Goal: Transaction & Acquisition: Subscribe to service/newsletter

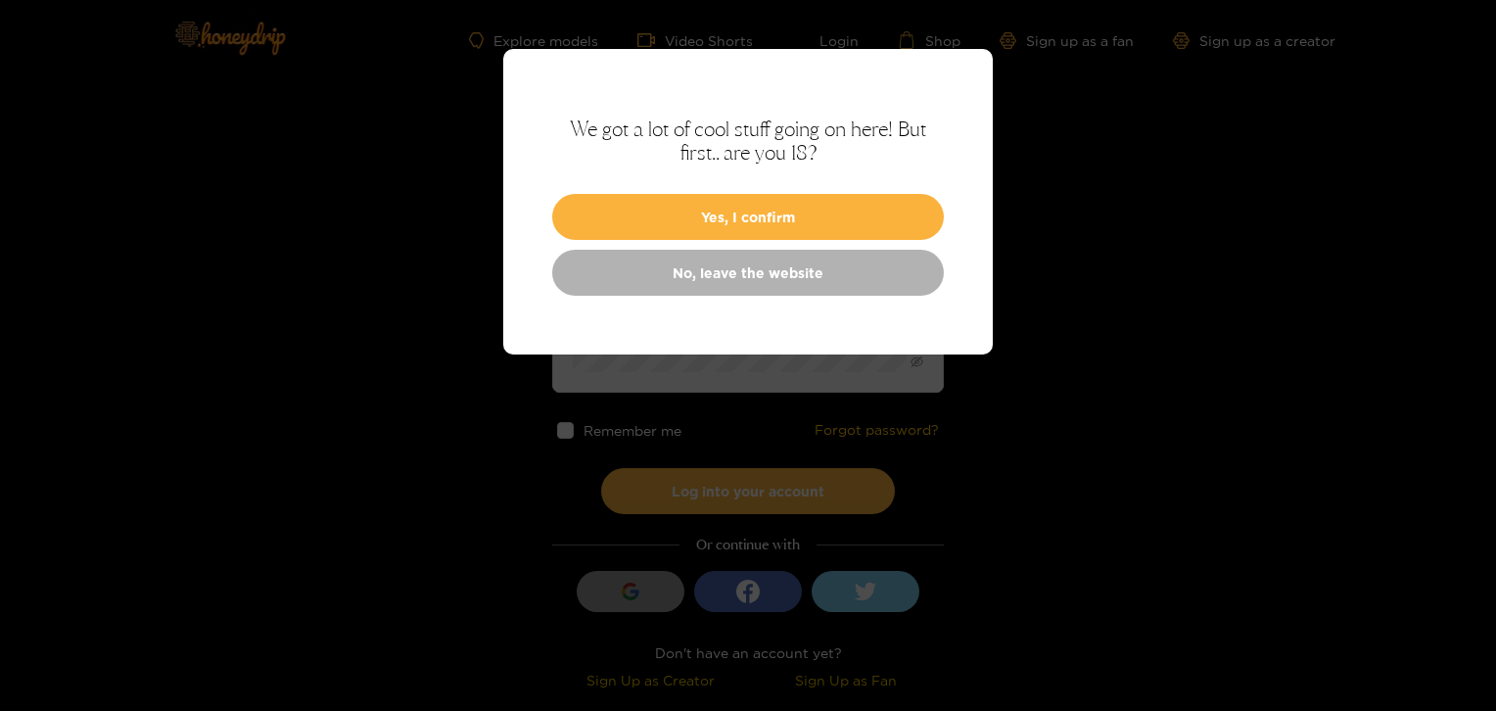
drag, startPoint x: 0, startPoint y: 0, endPoint x: 1074, endPoint y: 401, distance: 1146.6
click at [1074, 401] on div at bounding box center [748, 355] width 1496 height 711
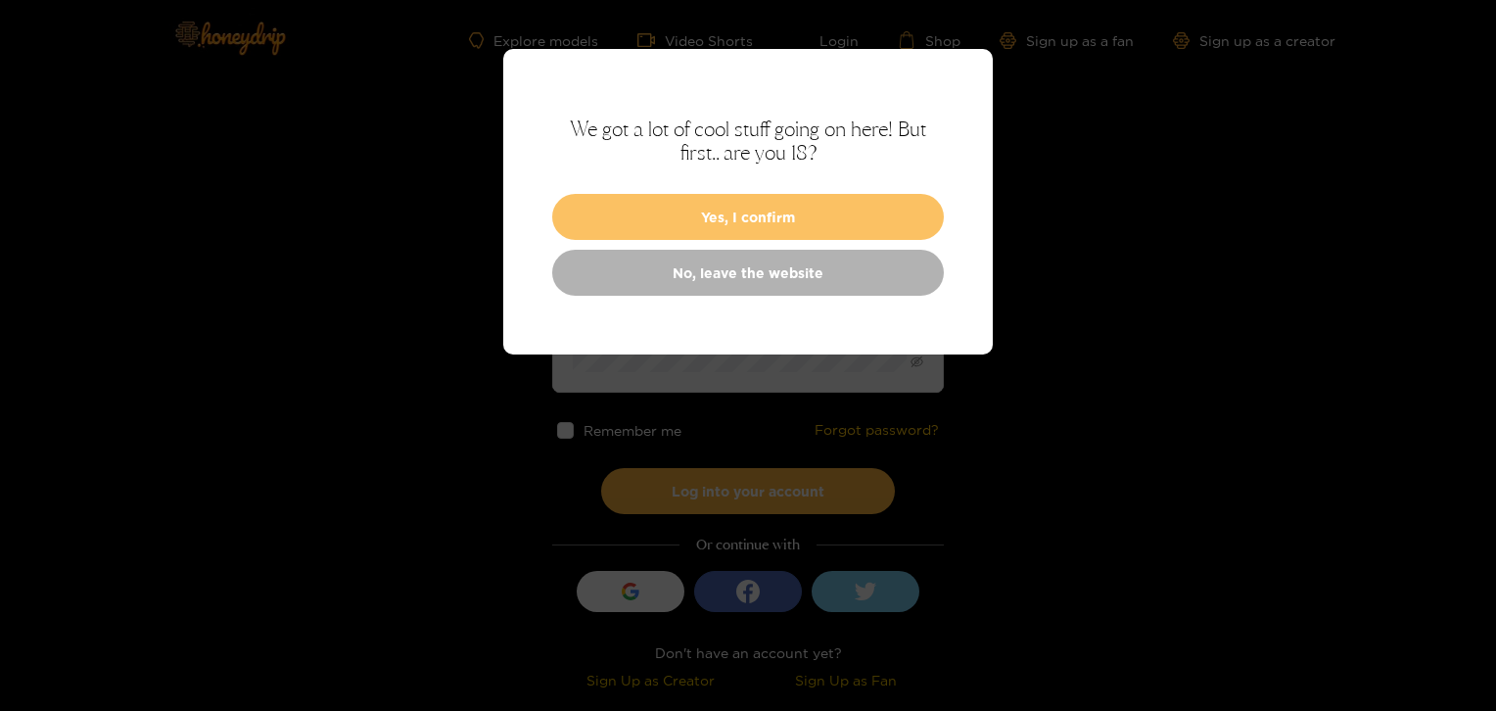
click at [865, 210] on button "Yes, I confirm" at bounding box center [748, 217] width 392 height 46
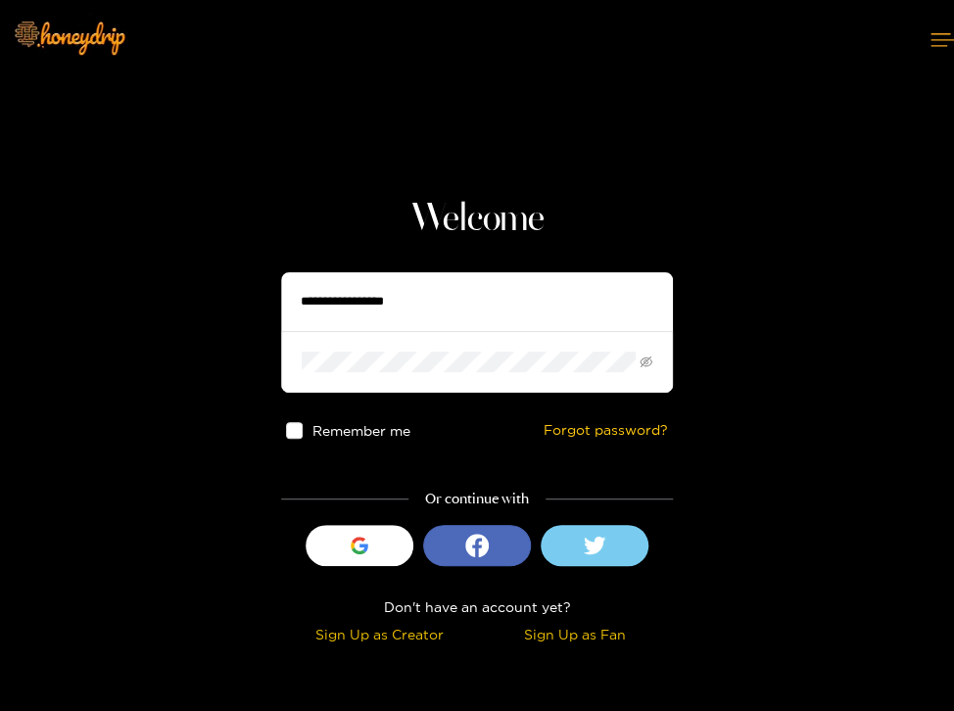
click at [903, 263] on section "Welcome Remember me Forgot password? Or continue with Sign in with Google Don't…" at bounding box center [477, 325] width 954 height 650
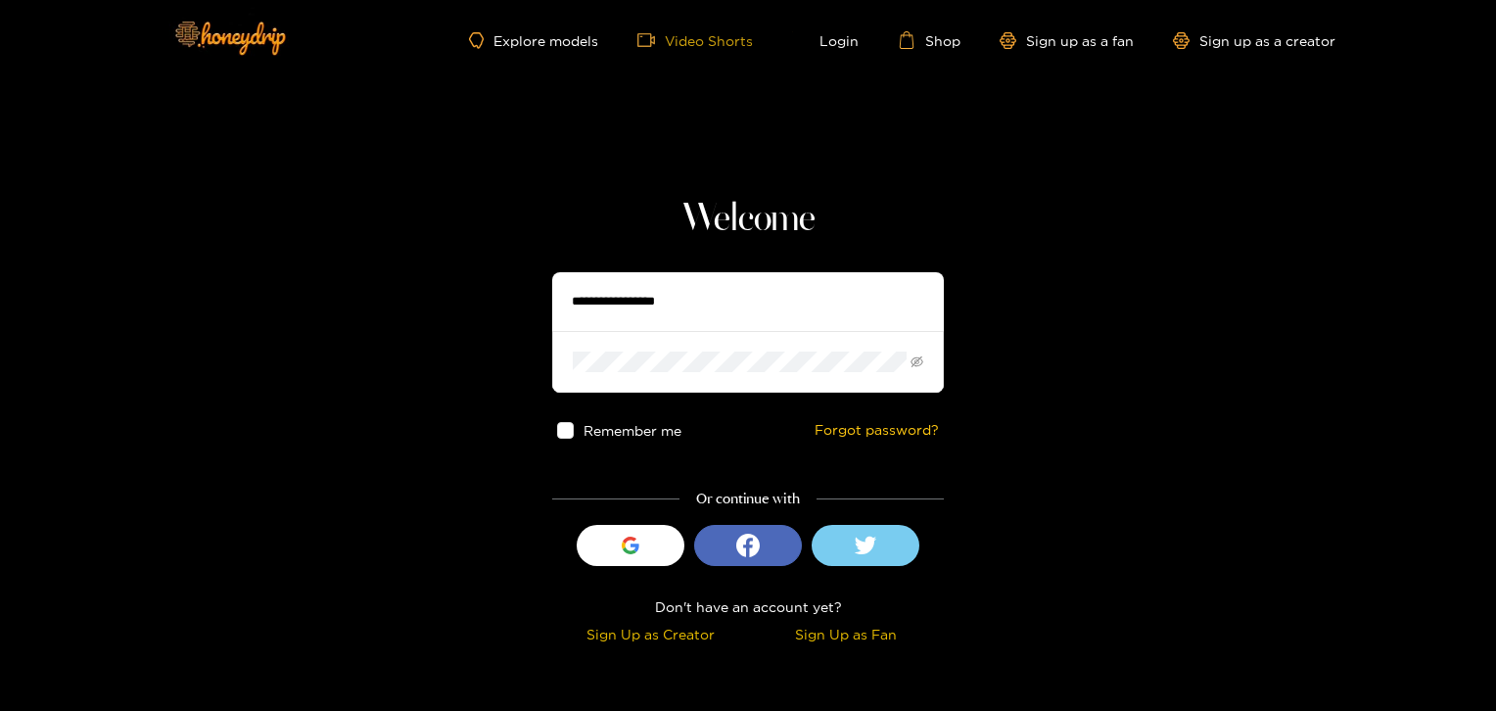
click at [705, 43] on link "Video Shorts" at bounding box center [695, 40] width 116 height 18
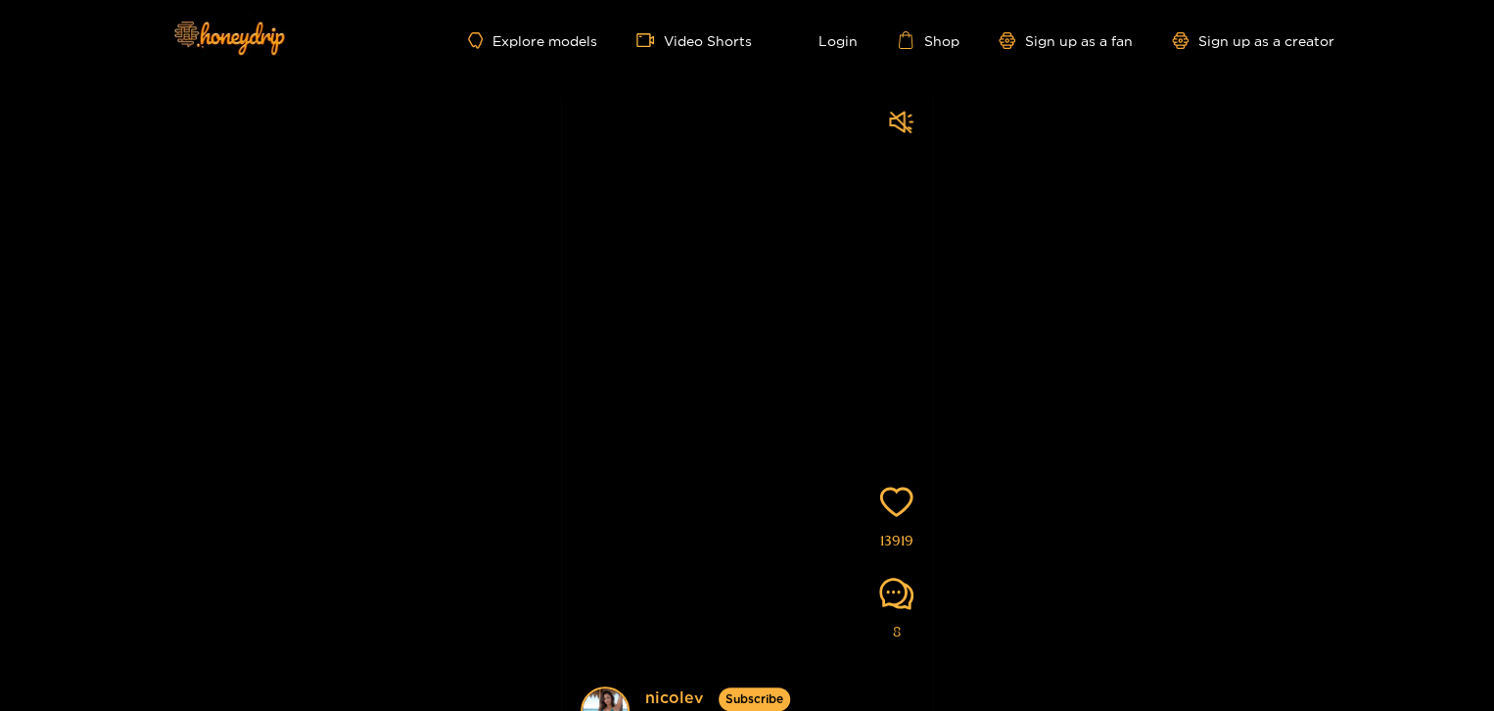
click at [524, 50] on div "Explore models Video Shorts Login Shop Sign up as a fan Sign up as a creator" at bounding box center [747, 40] width 1175 height 80
click at [538, 35] on link "Explore models" at bounding box center [532, 40] width 129 height 17
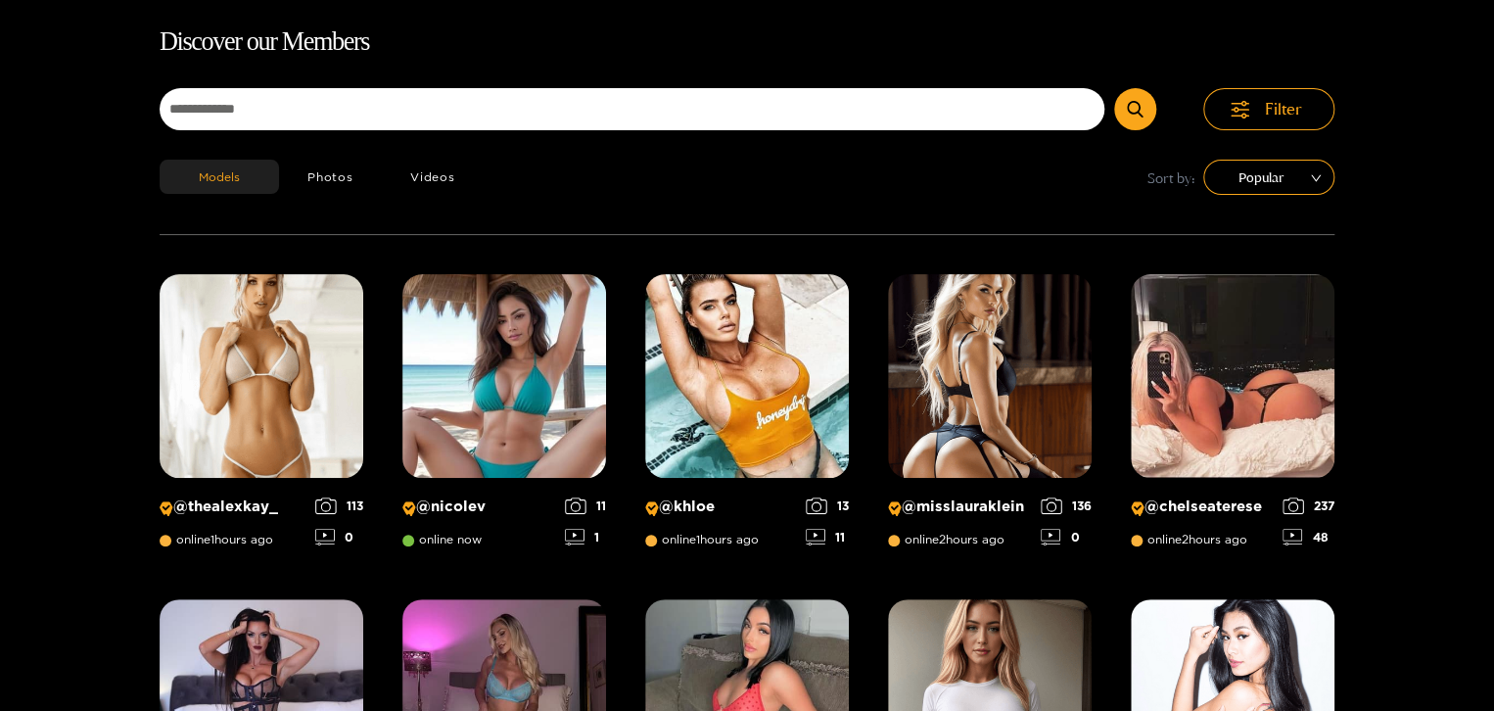
scroll to position [125, 0]
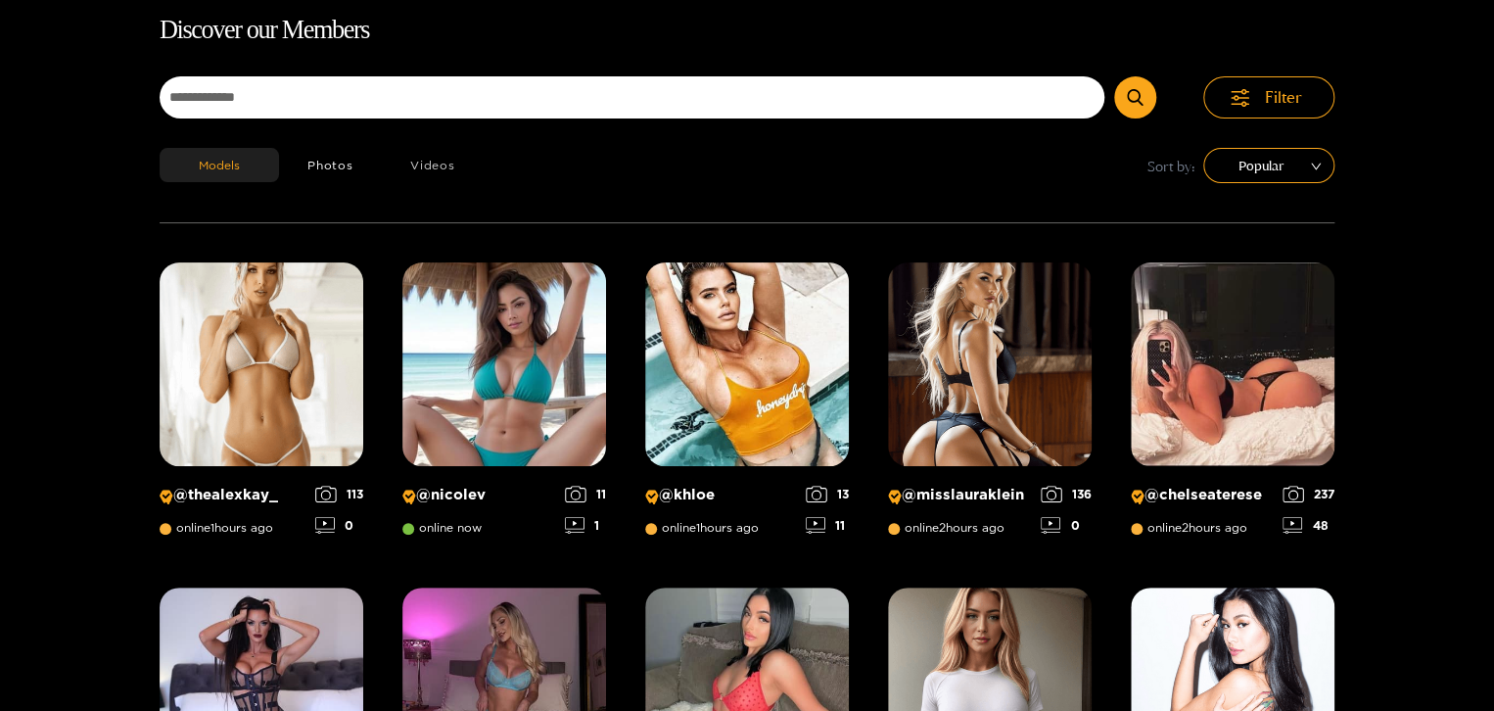
click at [435, 157] on button "Videos" at bounding box center [433, 165] width 102 height 34
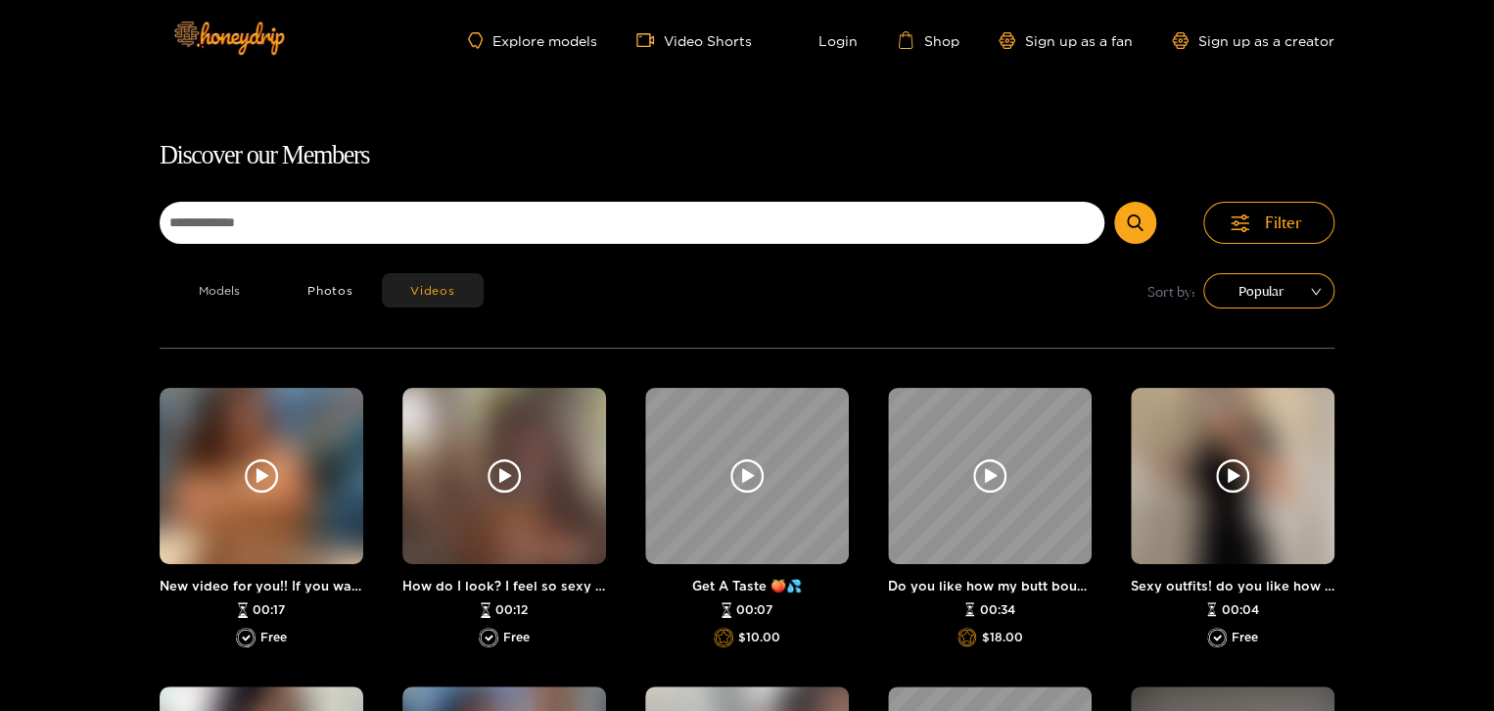
click at [210, 302] on button "Models" at bounding box center [219, 290] width 119 height 34
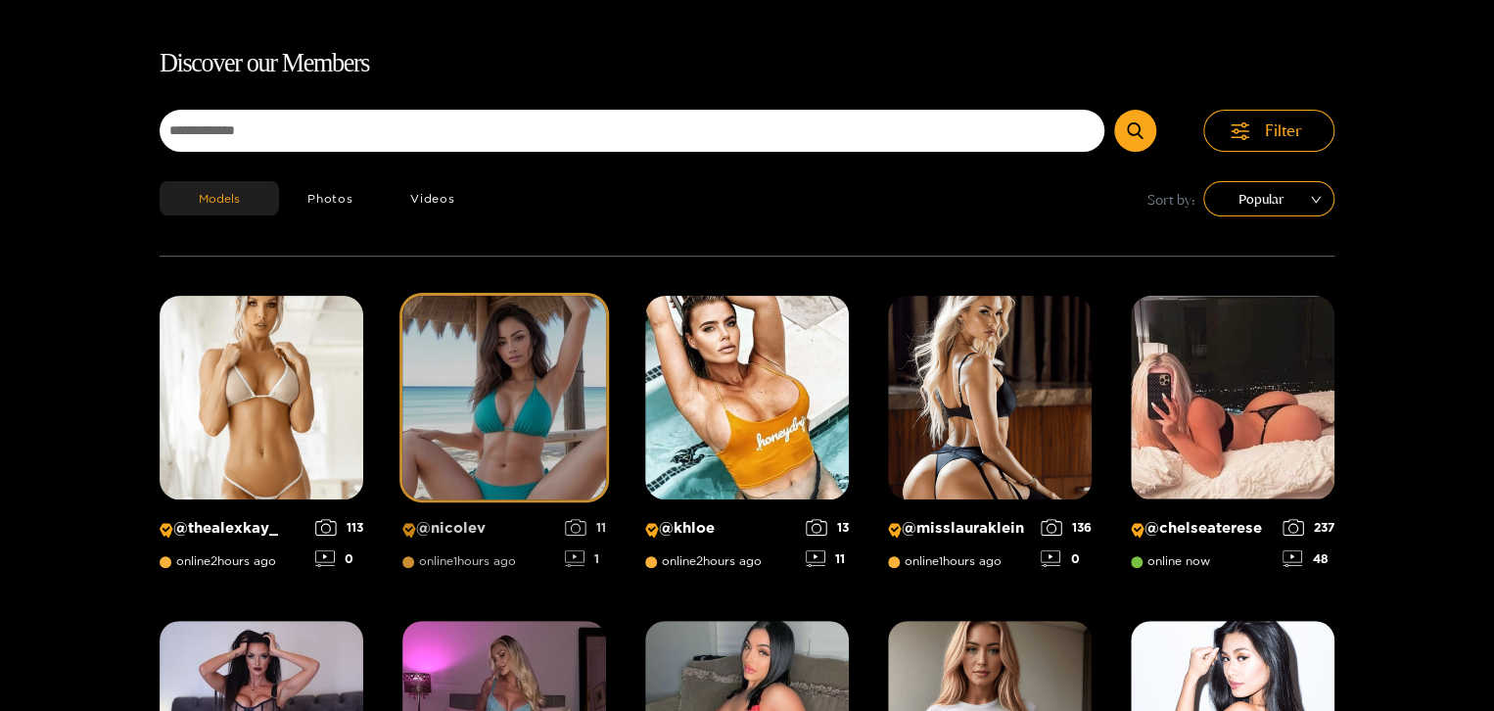
scroll to position [125, 0]
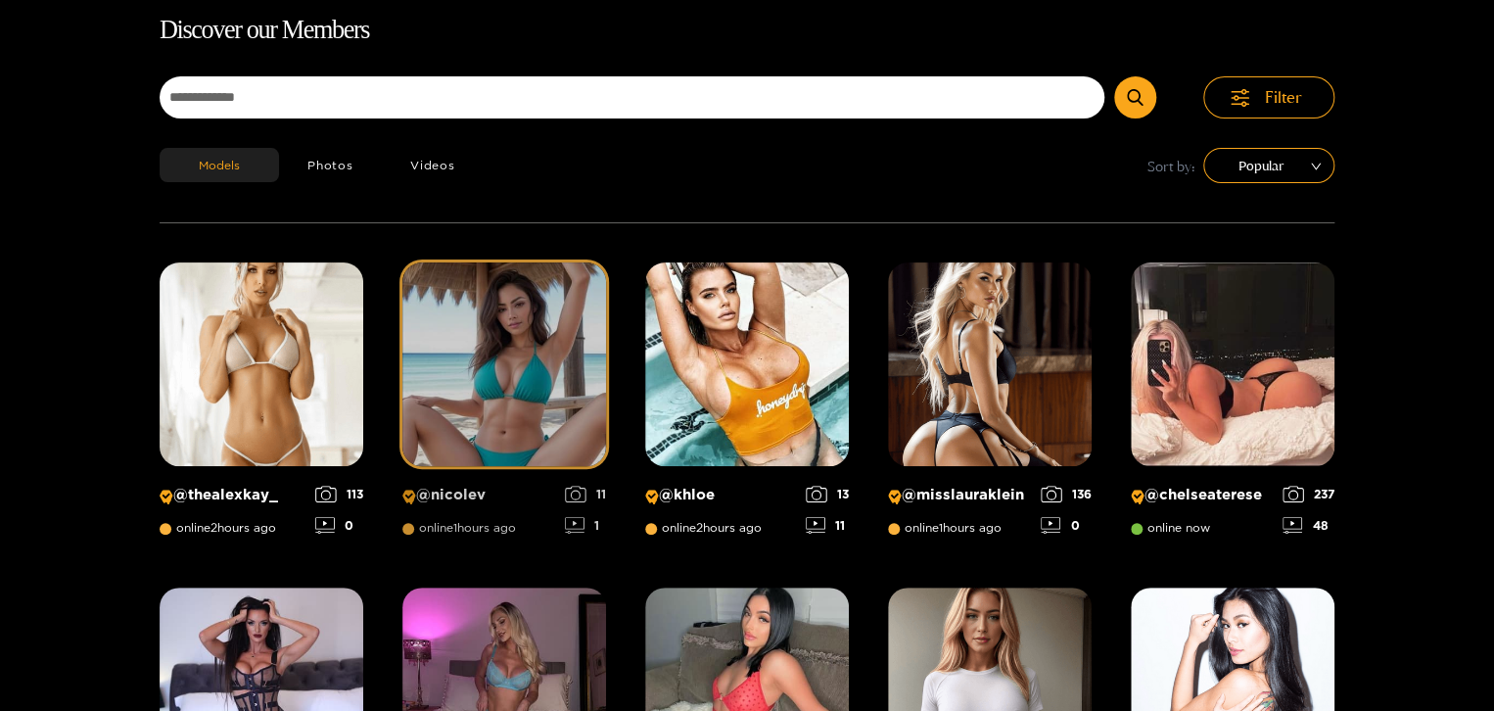
click at [521, 379] on img at bounding box center [504, 364] width 204 height 204
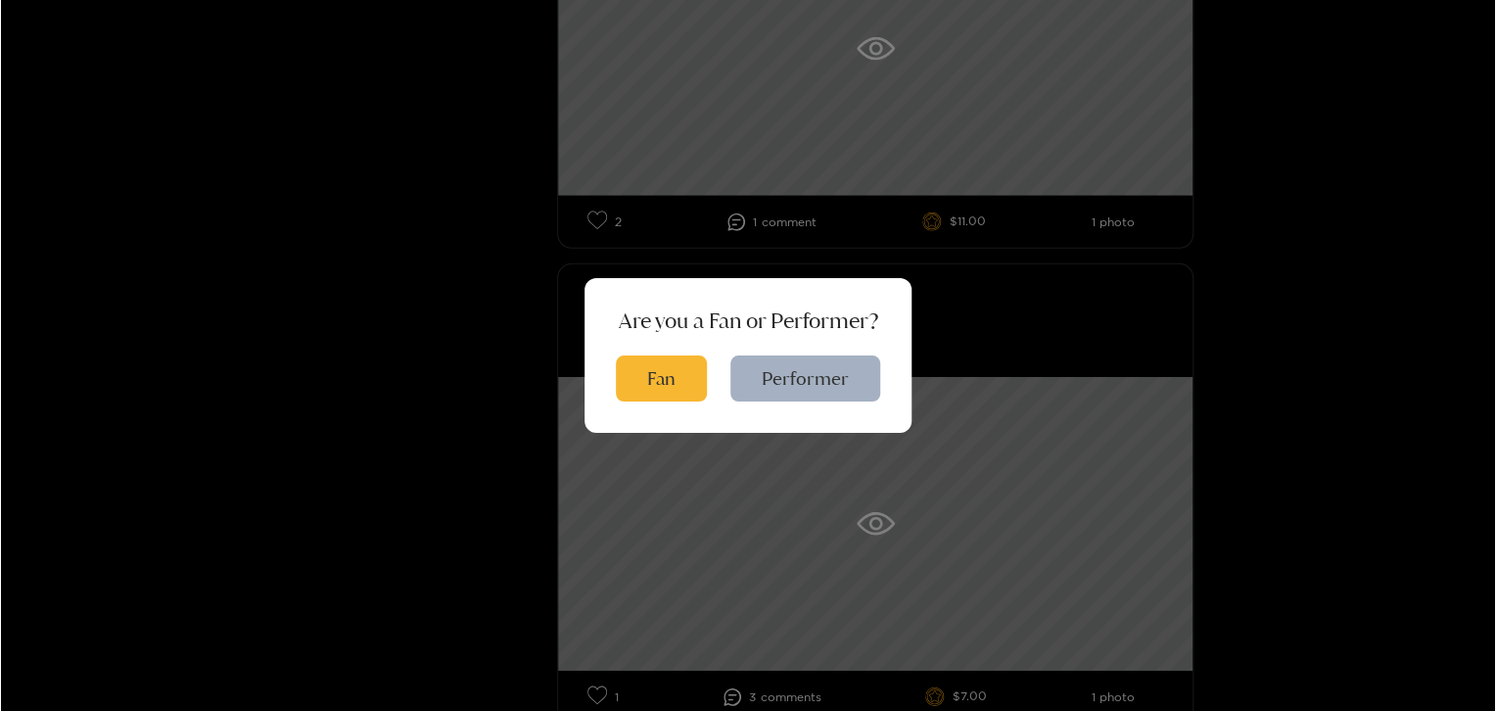
scroll to position [2722, 0]
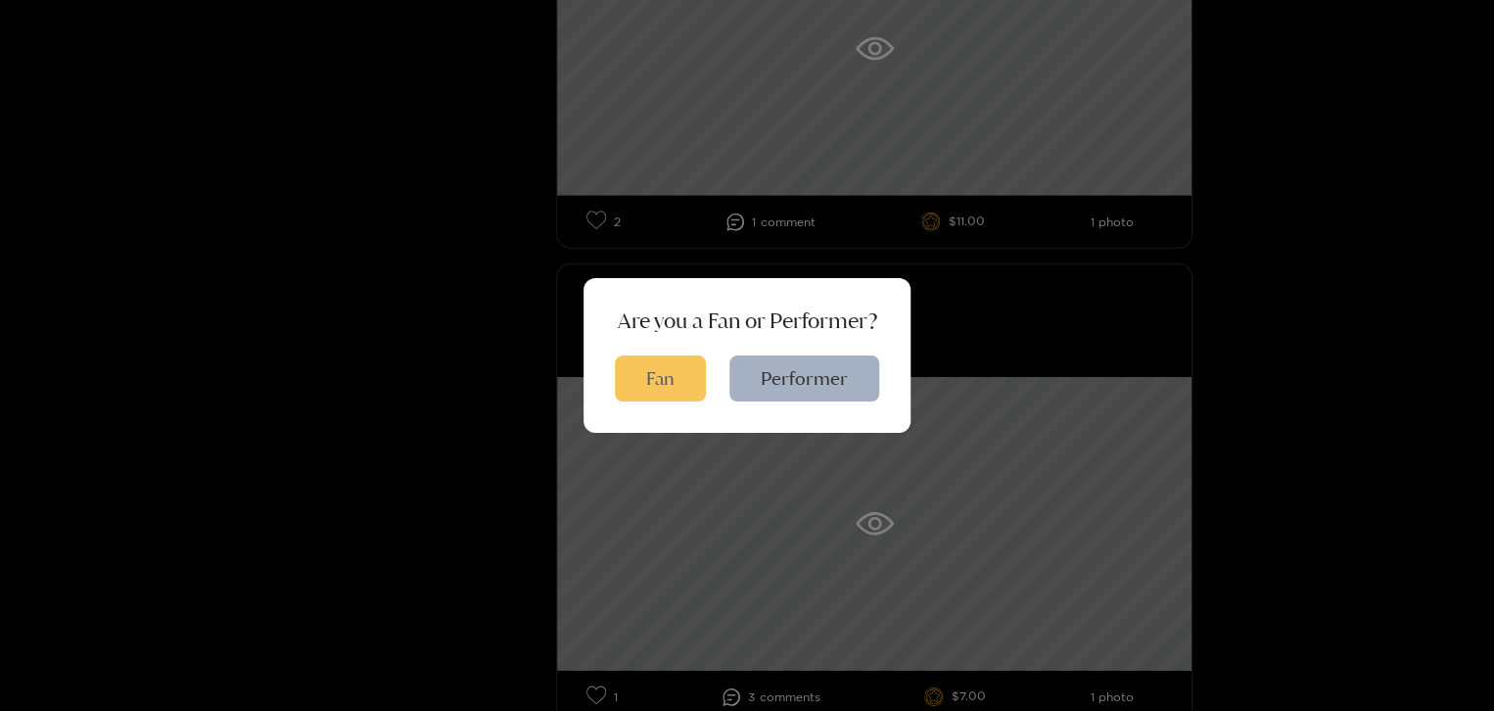
click at [691, 382] on button "Fan" at bounding box center [660, 378] width 91 height 46
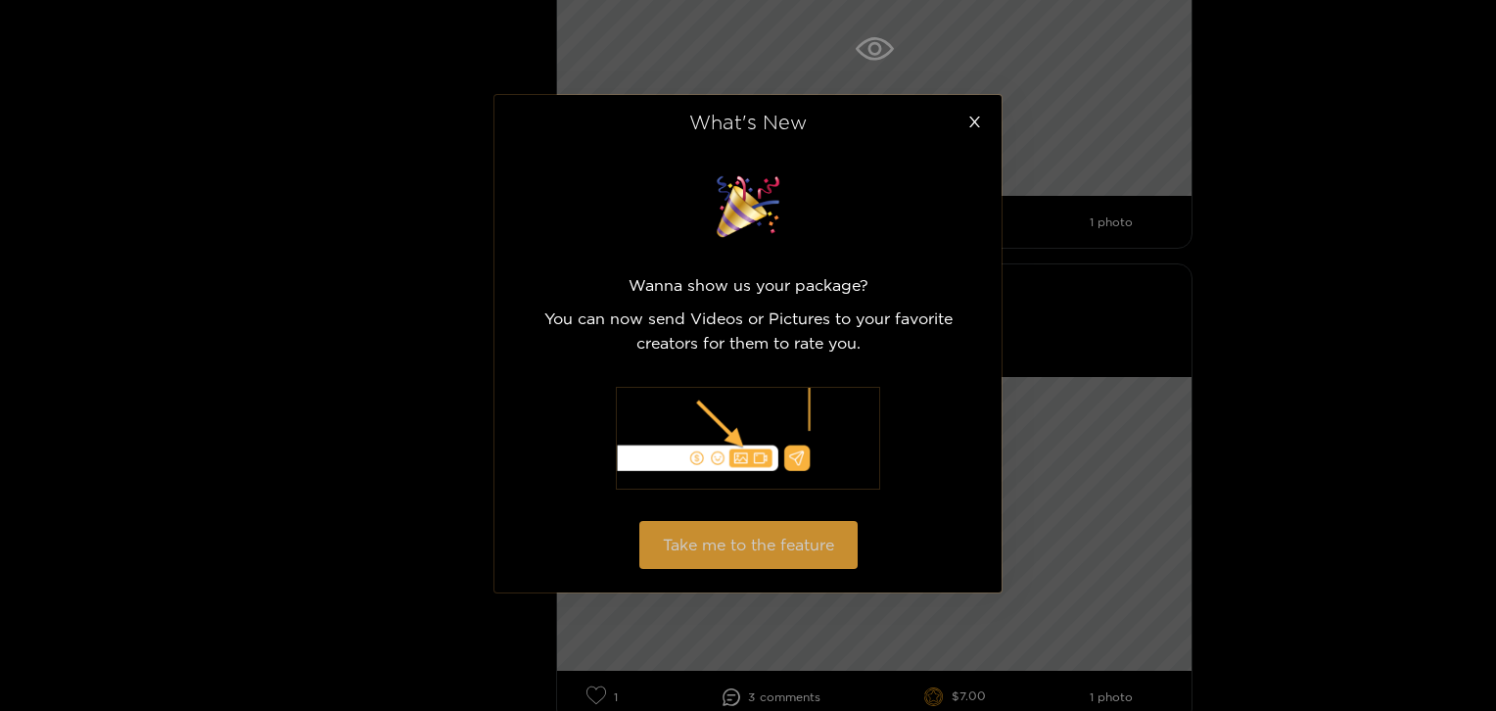
click at [796, 543] on button "Take me to the feature" at bounding box center [748, 545] width 218 height 48
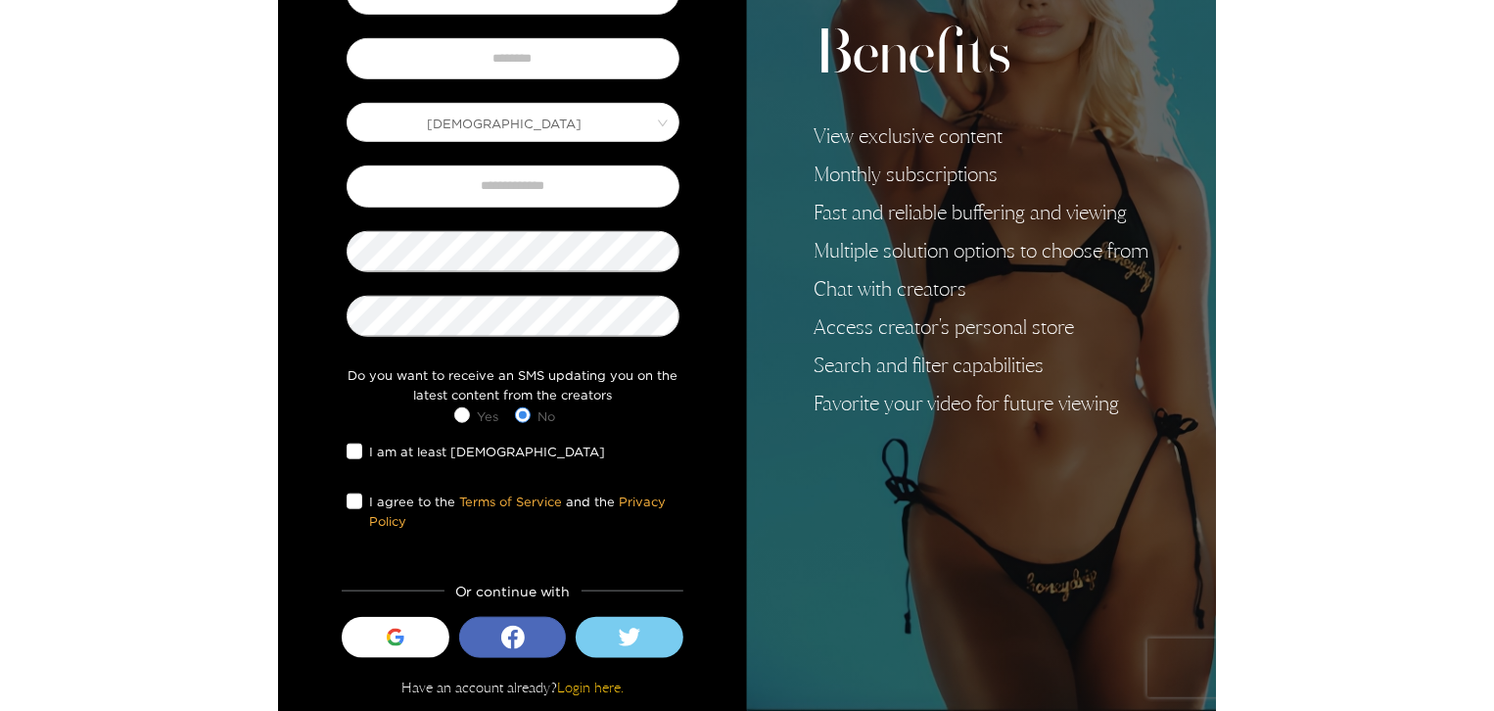
scroll to position [260, 0]
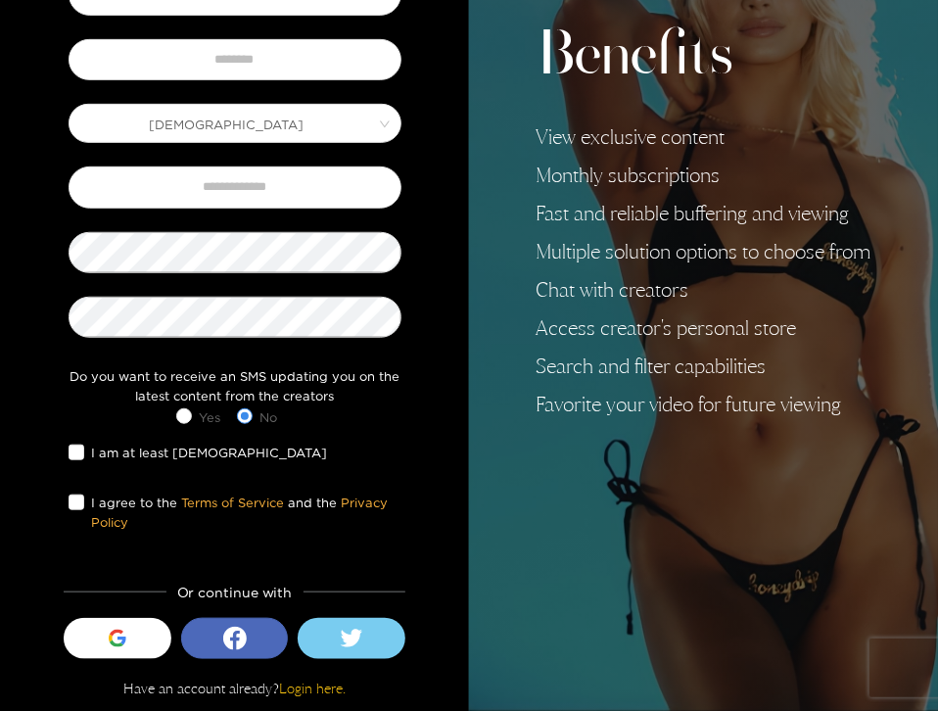
click at [733, 51] on h2 "Benefits" at bounding box center [704, 57] width 335 height 74
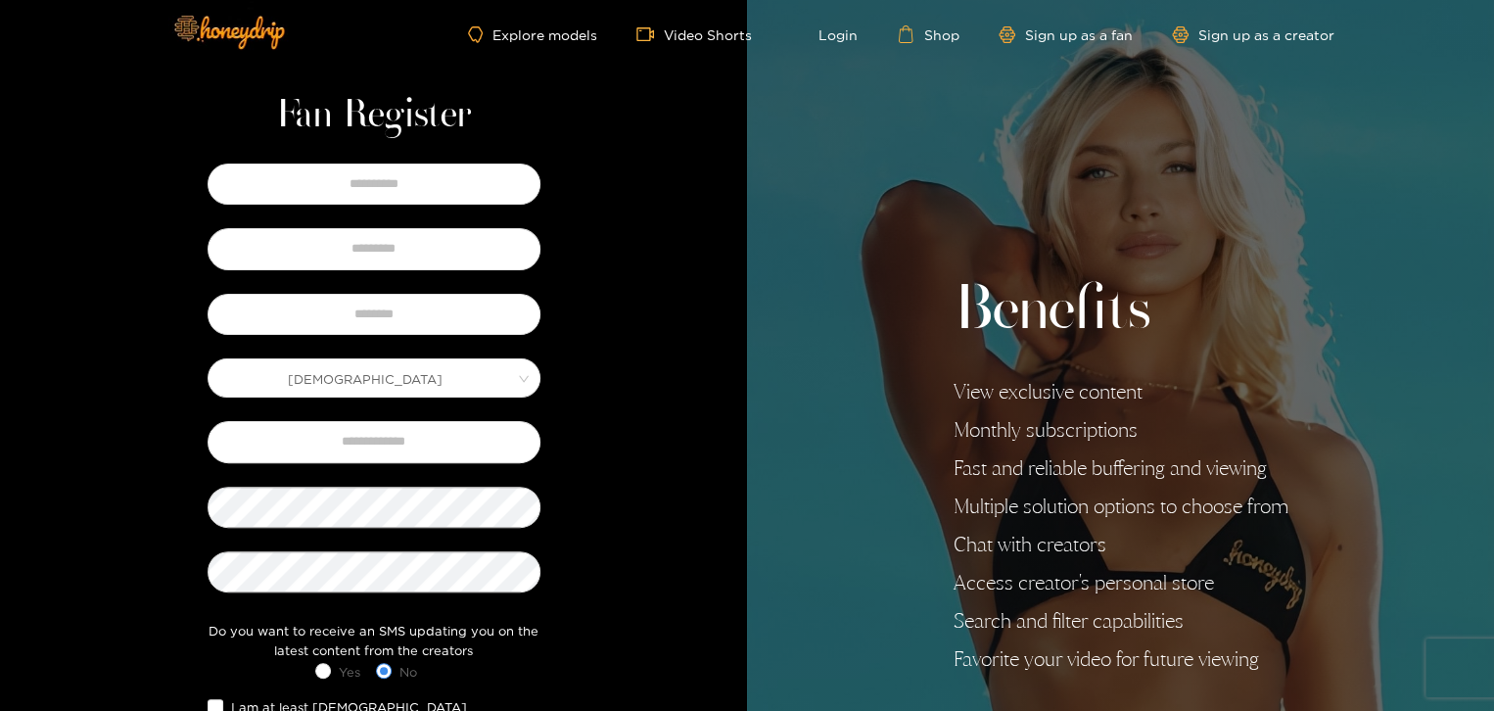
scroll to position [0, 0]
